Goal: Navigation & Orientation: Understand site structure

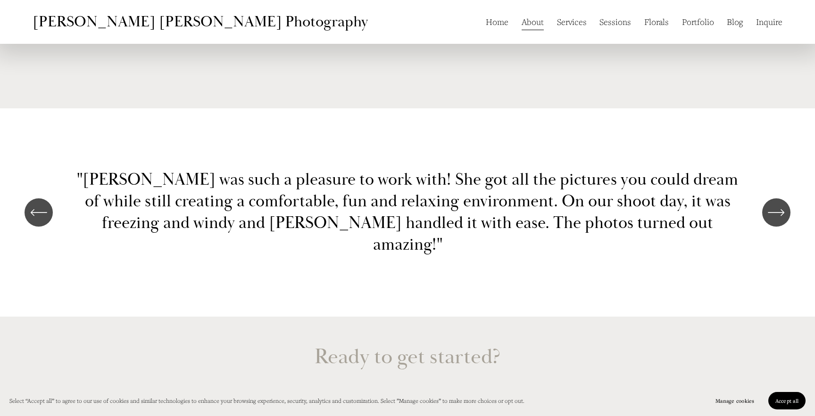
scroll to position [2045, 0]
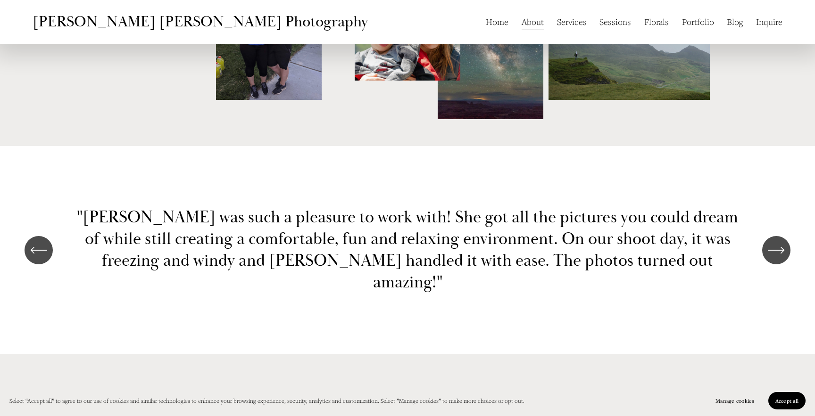
click at [503, 26] on link "Home" at bounding box center [497, 22] width 23 height 18
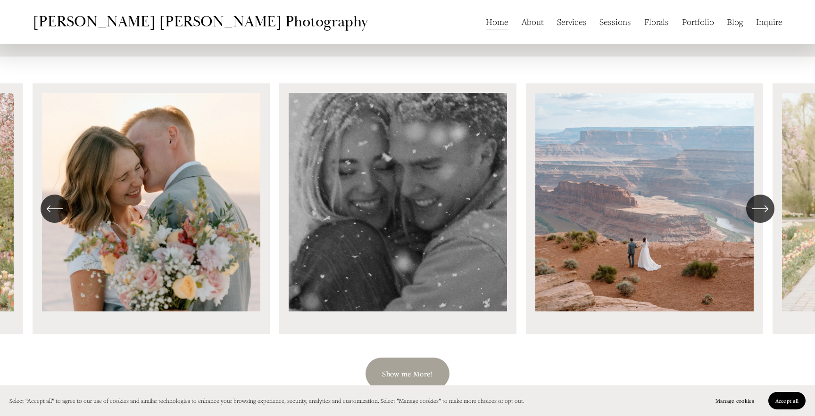
scroll to position [1118, 0]
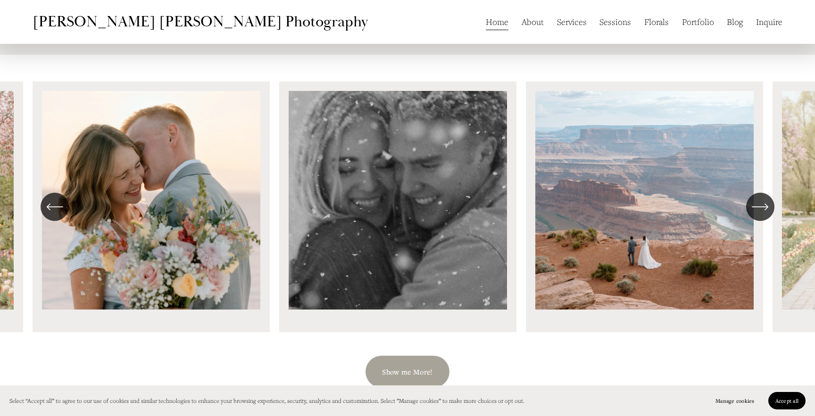
click at [760, 212] on icon "\a \a \a Next\a \a" at bounding box center [759, 206] width 17 height 17
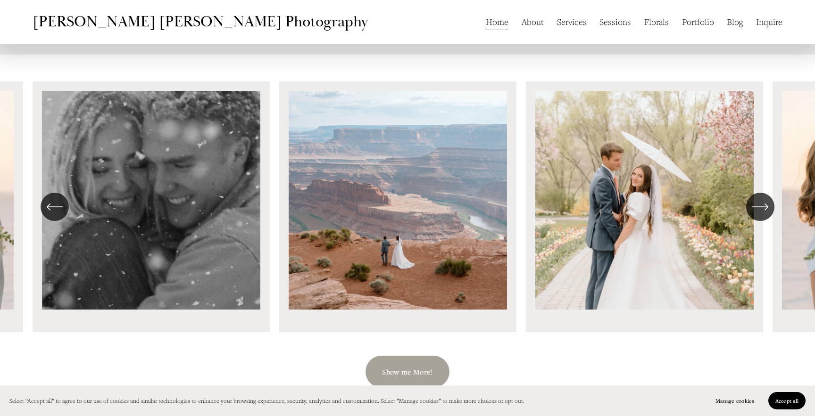
click at [760, 212] on icon "\a \a \a Next\a \a" at bounding box center [759, 206] width 17 height 17
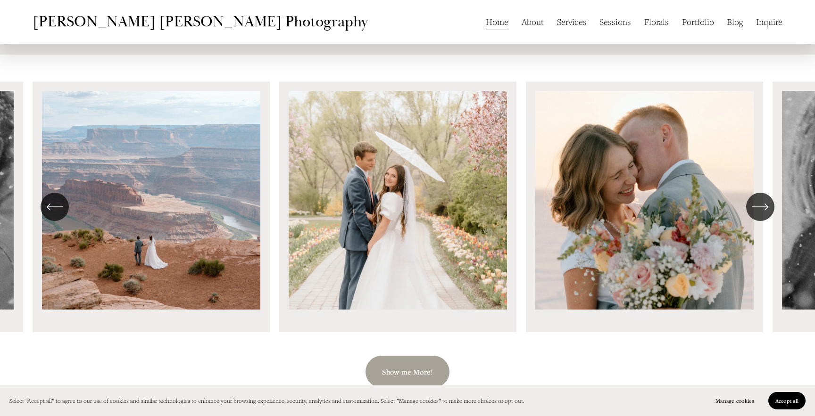
click at [760, 212] on icon "\a \a \a Next\a \a" at bounding box center [759, 206] width 17 height 17
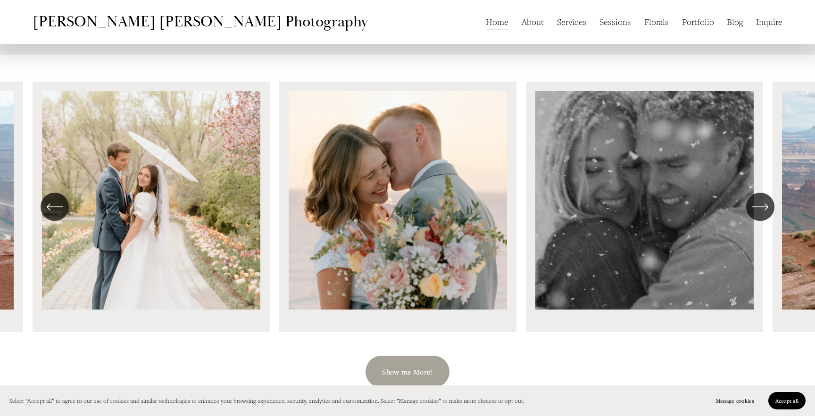
click at [760, 212] on icon "\a \a \a Next\a \a" at bounding box center [759, 206] width 17 height 17
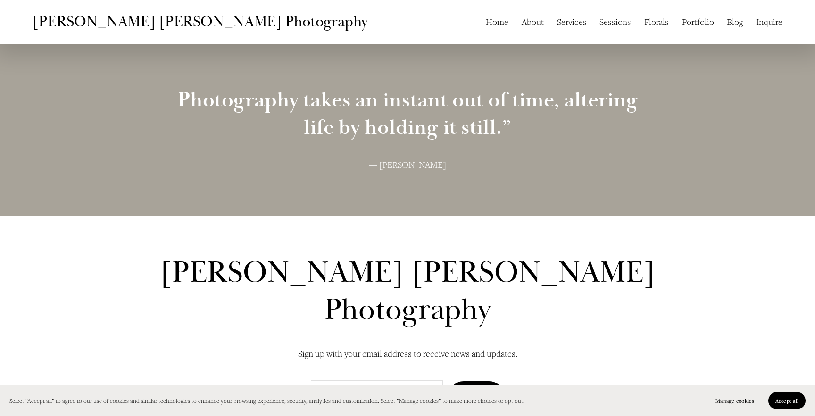
scroll to position [2665, 0]
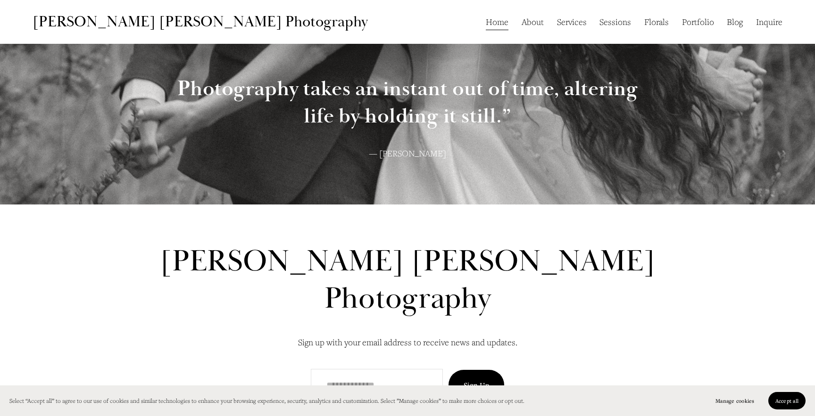
click at [576, 25] on link "Services" at bounding box center [572, 22] width 30 height 18
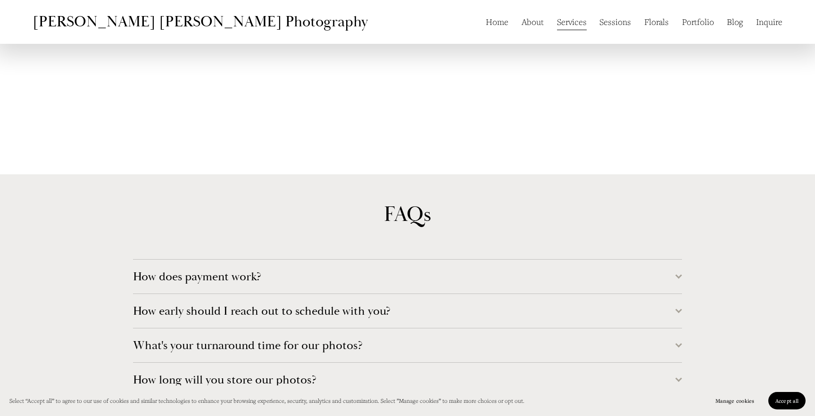
scroll to position [3458, 0]
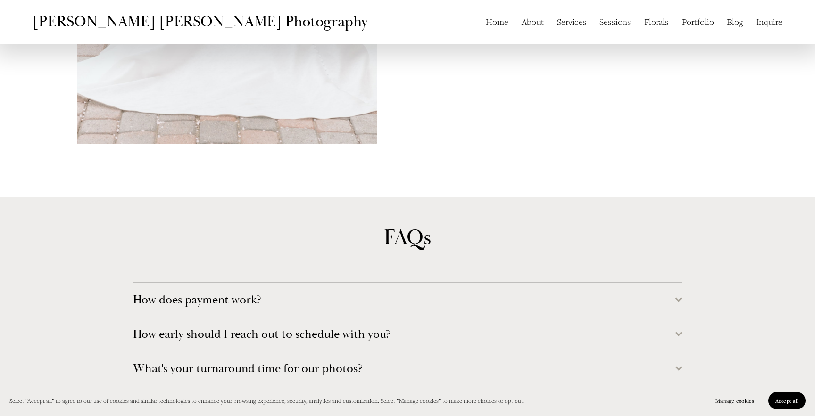
click at [611, 28] on link "Sessions" at bounding box center [615, 22] width 32 height 18
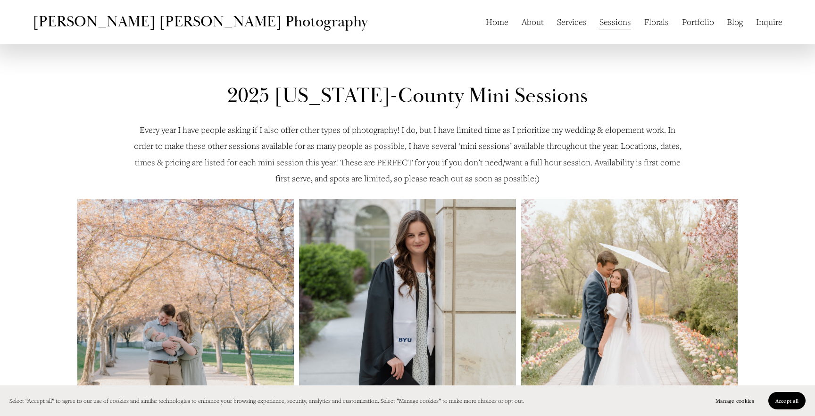
click at [661, 24] on link "Florals" at bounding box center [656, 22] width 25 height 18
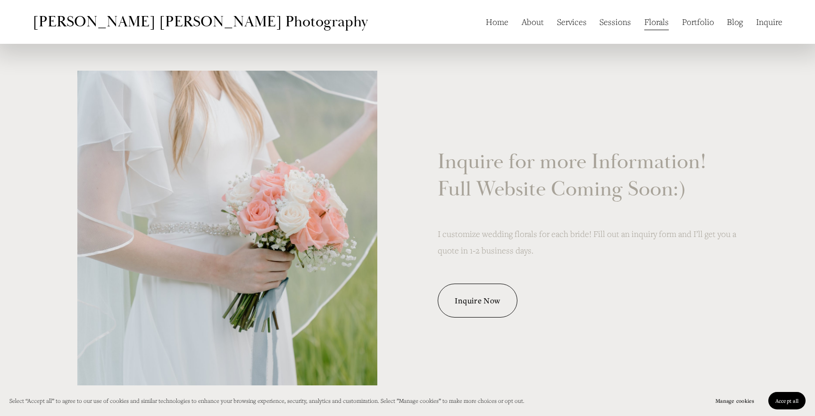
click at [699, 21] on link "Portfolio" at bounding box center [698, 22] width 32 height 18
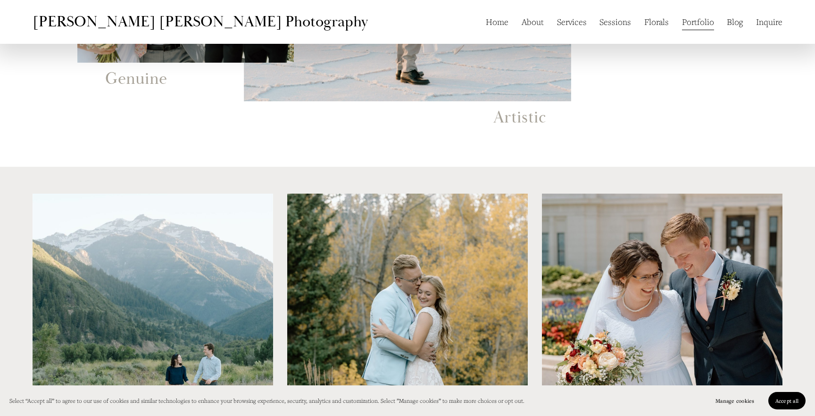
scroll to position [300, 0]
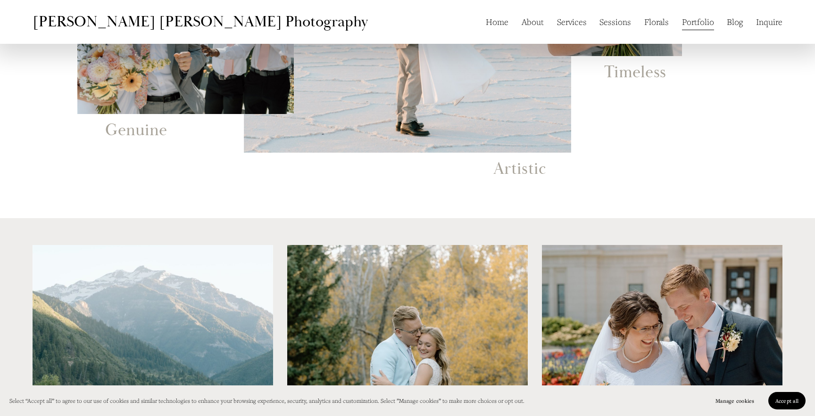
click at [734, 22] on link "Blog" at bounding box center [734, 22] width 16 height 18
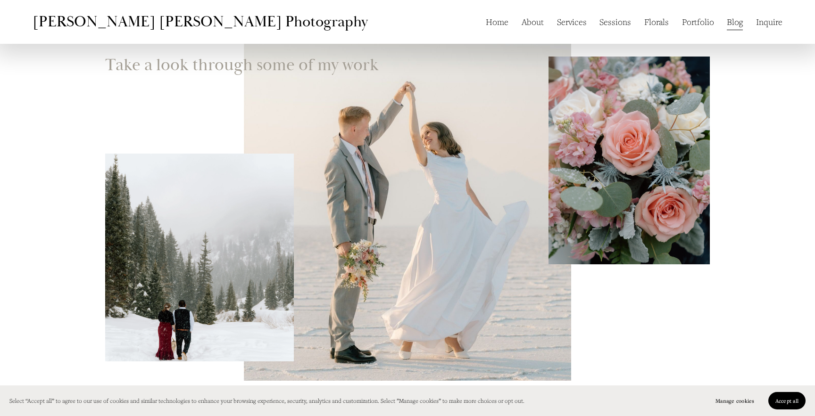
scroll to position [44, 0]
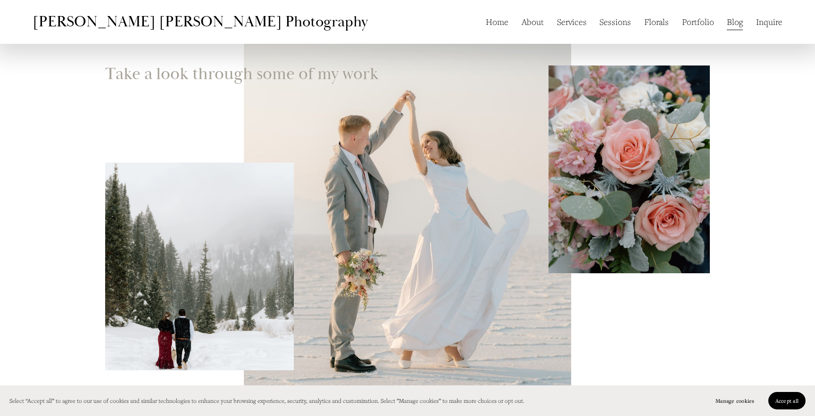
click at [763, 21] on link "Inquire" at bounding box center [769, 22] width 26 height 18
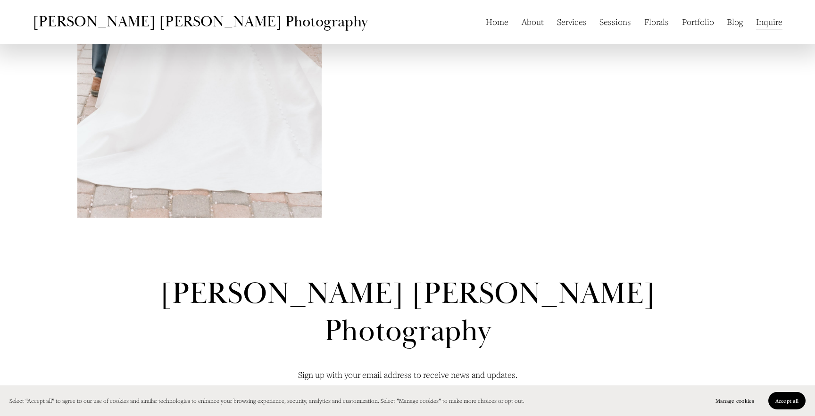
scroll to position [944, 0]
